Goal: Task Accomplishment & Management: Complete application form

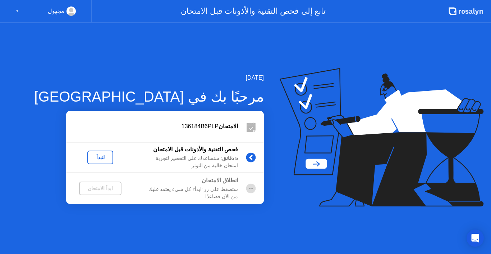
click at [107, 155] on div "لنبدأ" at bounding box center [100, 157] width 20 height 6
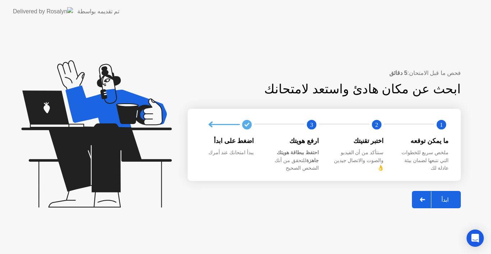
click at [445, 196] on div "ابدأ" at bounding box center [445, 199] width 27 height 7
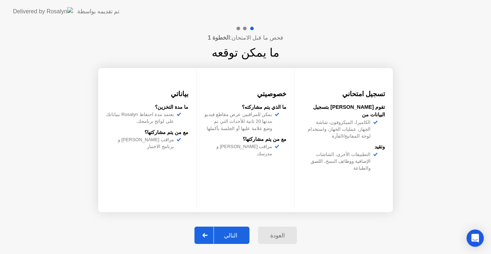
click at [242, 228] on button "التالي" at bounding box center [222, 234] width 55 height 17
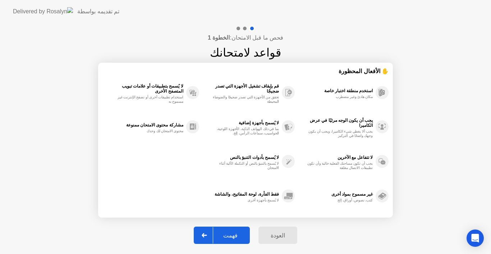
click at [243, 232] on div "فهمت" at bounding box center [230, 235] width 35 height 7
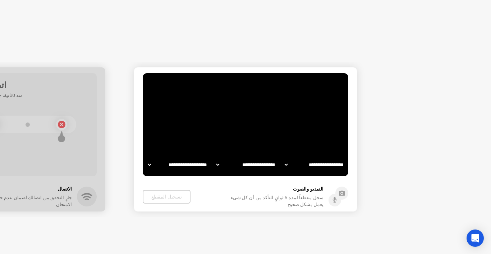
select select "**********"
select select "*******"
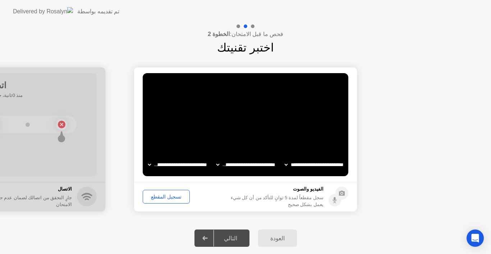
click at [171, 199] on div "تسجيل المقطع" at bounding box center [166, 197] width 42 height 6
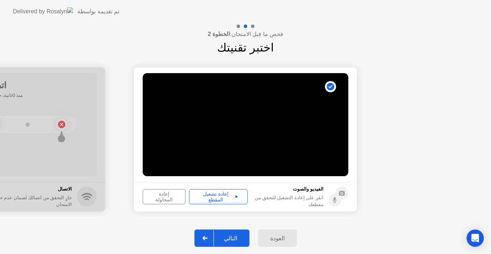
click at [239, 196] on div "إعادة تشغيل المقطع" at bounding box center [219, 197] width 54 height 12
click at [238, 237] on div "التالي" at bounding box center [230, 238] width 33 height 7
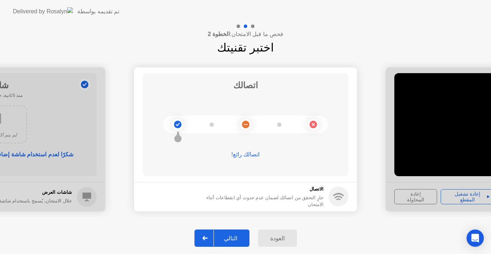
click at [238, 236] on div "التالي" at bounding box center [230, 238] width 33 height 7
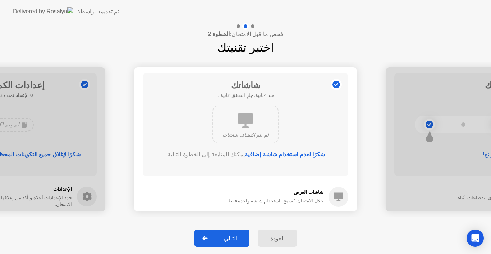
click at [236, 235] on div "التالي" at bounding box center [230, 238] width 33 height 7
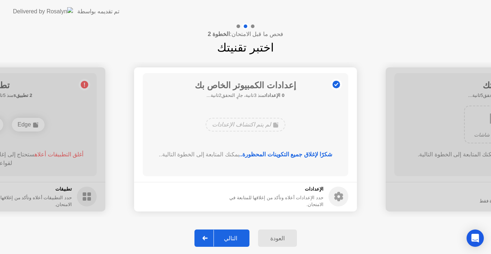
click at [236, 235] on div "التالي" at bounding box center [230, 238] width 33 height 7
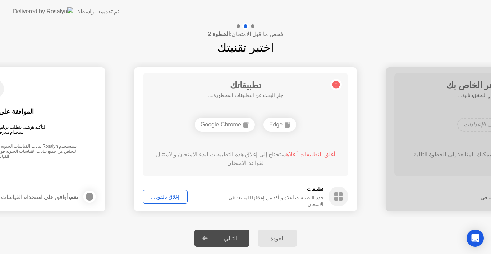
click at [172, 194] on div "إغلاق بالقوة..." at bounding box center [165, 197] width 40 height 6
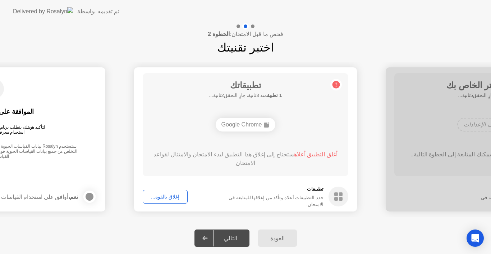
click at [173, 194] on div "إغلاق بالقوة..." at bounding box center [165, 197] width 40 height 6
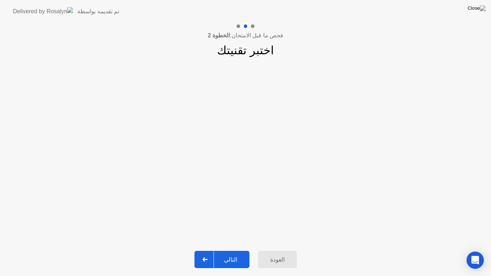
click at [245, 253] on button "التالي" at bounding box center [222, 259] width 55 height 17
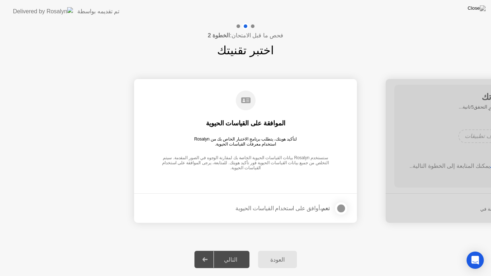
click at [341, 210] on div at bounding box center [341, 208] width 9 height 9
click at [239, 253] on div "التالي" at bounding box center [230, 260] width 33 height 7
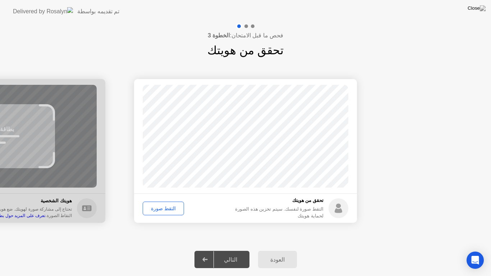
click at [172, 209] on div "التقط صورة" at bounding box center [163, 209] width 36 height 6
click at [237, 253] on div "التالي" at bounding box center [230, 260] width 33 height 7
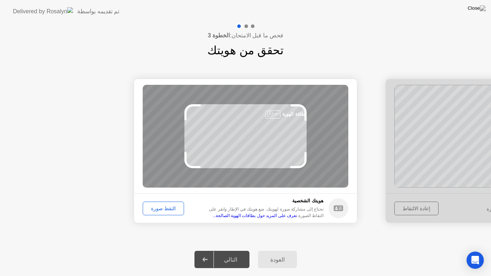
click at [163, 212] on div "التقط صورة" at bounding box center [163, 209] width 36 height 6
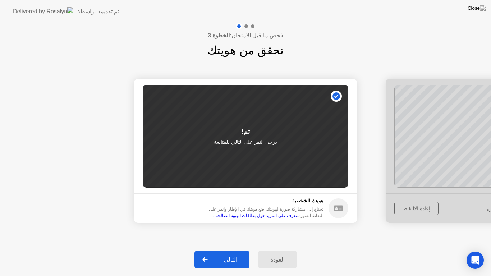
click at [232, 253] on button "التالي" at bounding box center [222, 259] width 55 height 17
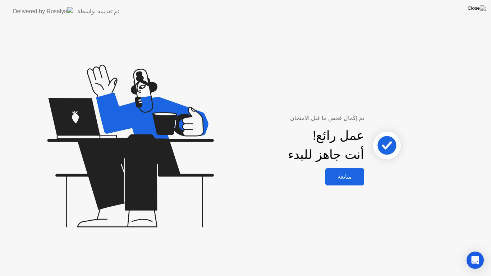
click at [349, 185] on button "متابعة" at bounding box center [345, 176] width 39 height 17
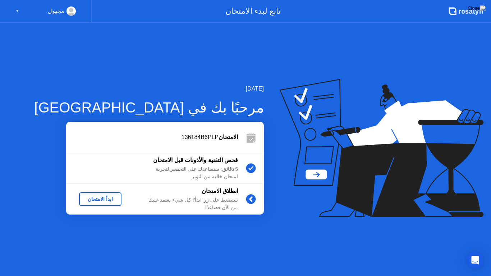
click at [106, 196] on div "ابدأ الامتحان" at bounding box center [100, 199] width 37 height 6
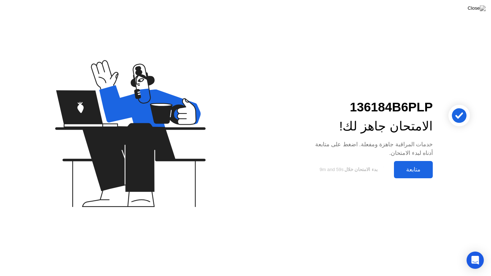
click at [412, 173] on div "متابعة" at bounding box center [413, 169] width 35 height 7
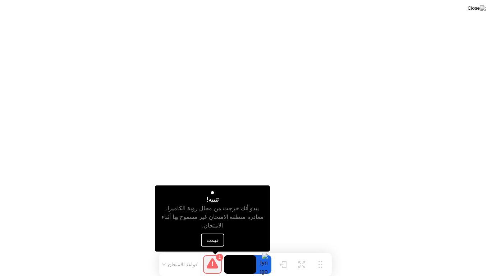
click at [217, 242] on button "فهمت" at bounding box center [212, 240] width 23 height 13
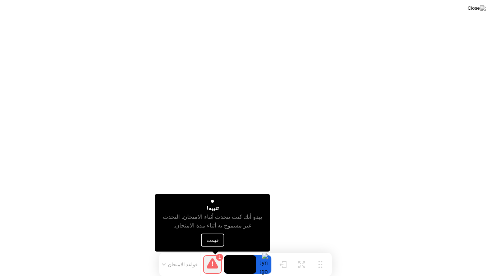
click at [205, 246] on button "فهمت" at bounding box center [212, 240] width 23 height 13
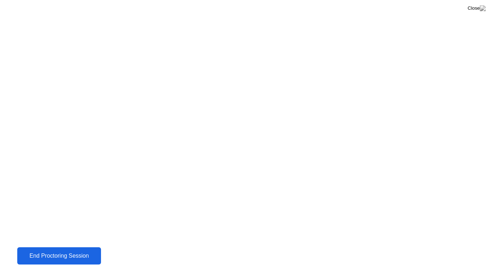
click at [88, 253] on div "End Proctoring Session" at bounding box center [59, 256] width 81 height 6
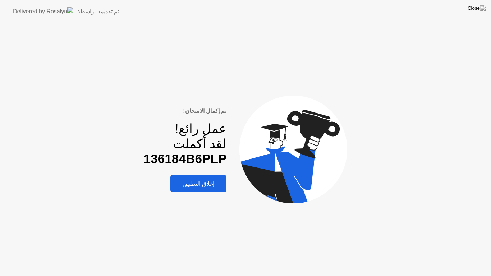
click at [205, 184] on div "إغلاق التطبيق" at bounding box center [199, 184] width 52 height 7
